Goal: Transaction & Acquisition: Purchase product/service

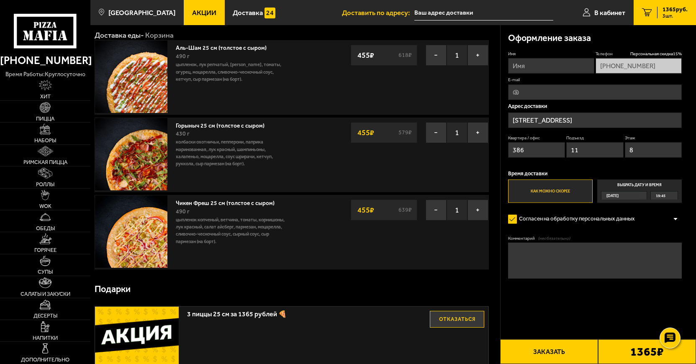
scroll to position [43, 0]
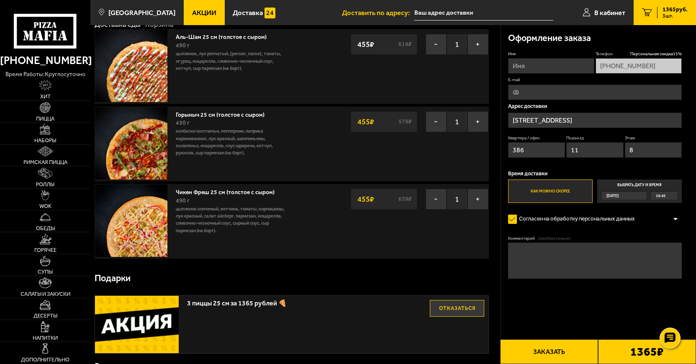
click at [544, 65] on input "Имя" at bounding box center [551, 65] width 86 height 15
type input "[PERSON_NAME]"
click at [555, 353] on button "Заказать" at bounding box center [549, 351] width 98 height 25
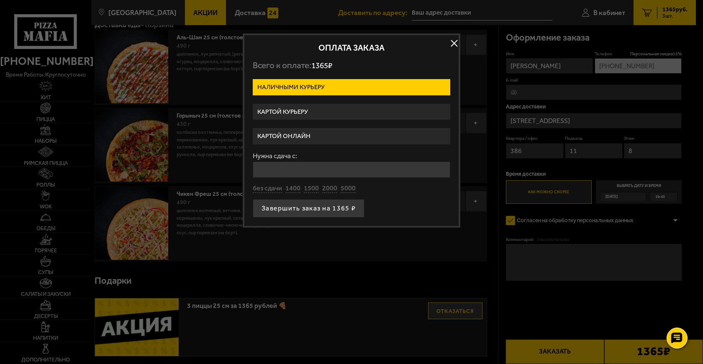
click at [277, 111] on label "Картой курьеру" at bounding box center [352, 112] width 198 height 16
click at [0, 0] on input "Картой курьеру" at bounding box center [0, 0] width 0 height 0
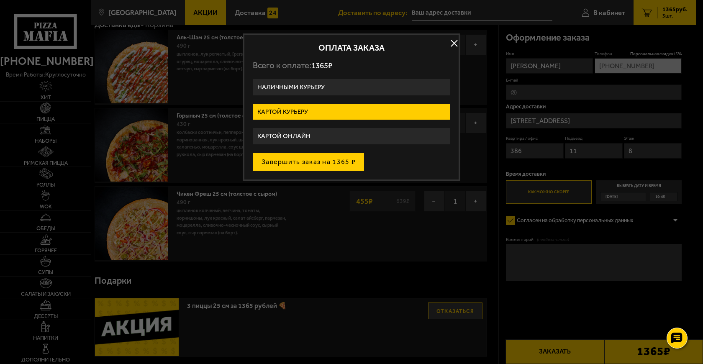
click at [303, 162] on button "Завершить заказ на 1365 ₽" at bounding box center [309, 162] width 112 height 18
